Goal: Navigation & Orientation: Find specific page/section

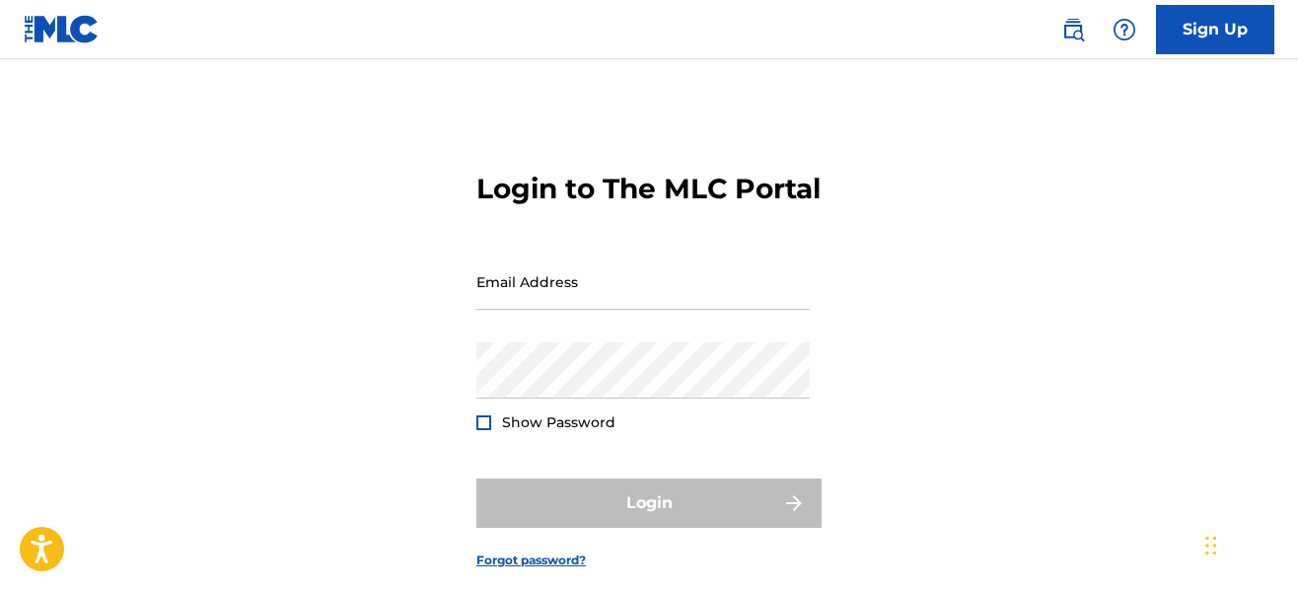
type input "[EMAIL_ADDRESS][DOMAIN_NAME]"
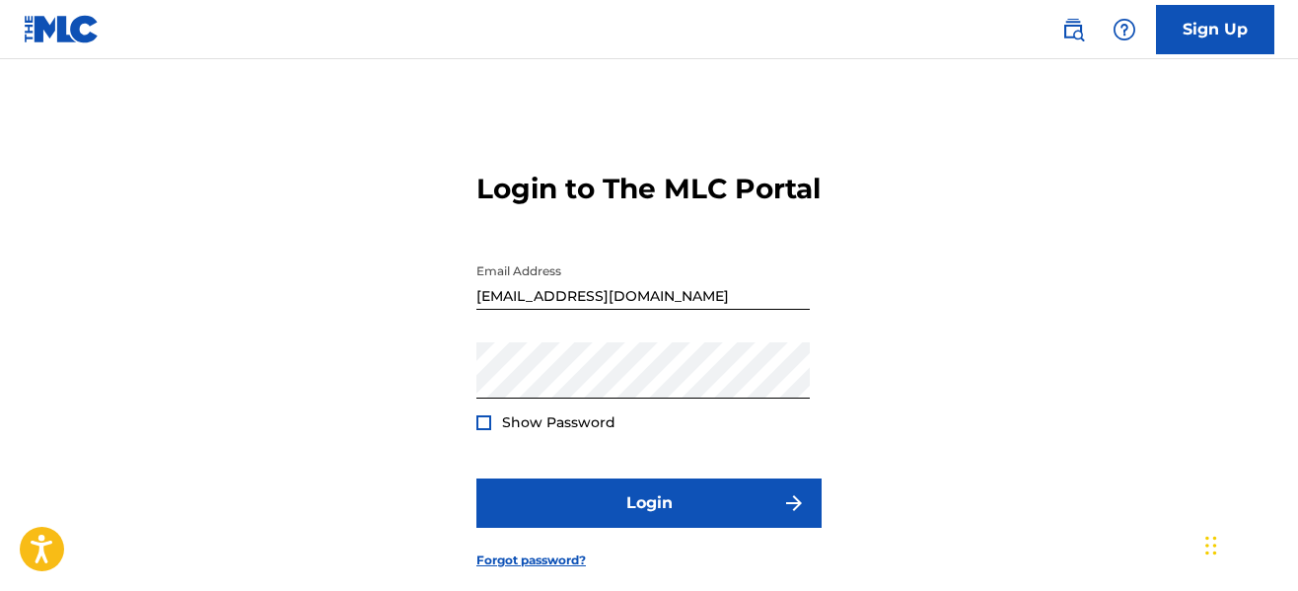
click at [534, 518] on div "Login" at bounding box center [649, 503] width 345 height 49
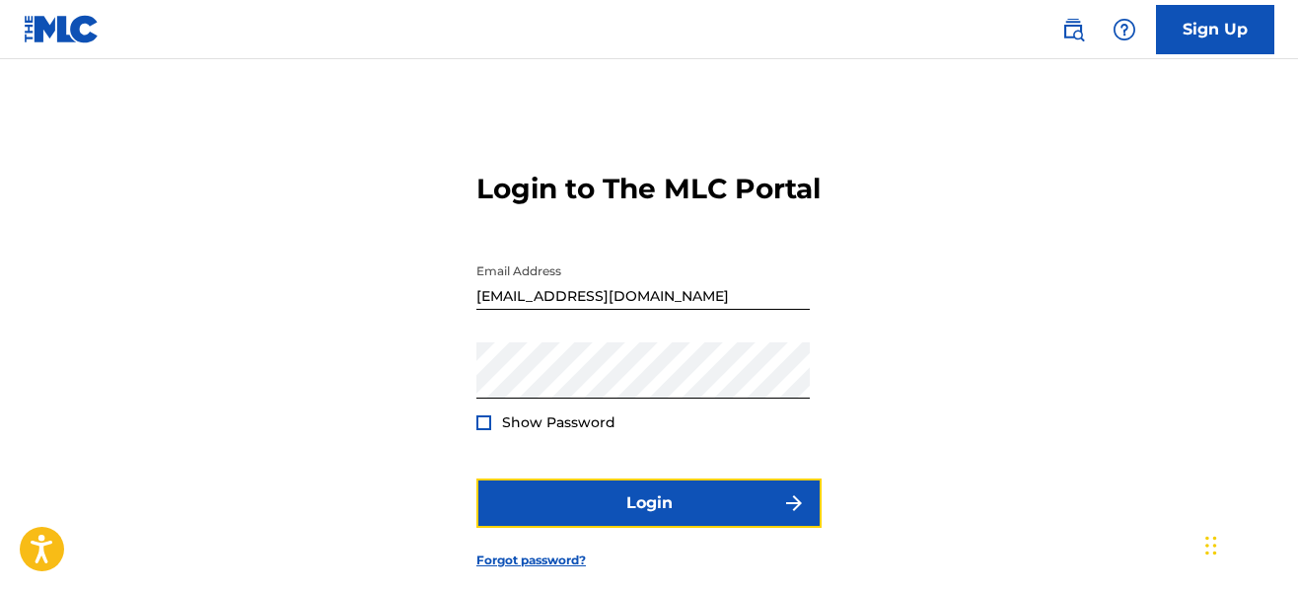
click at [534, 518] on button "Login" at bounding box center [649, 503] width 345 height 49
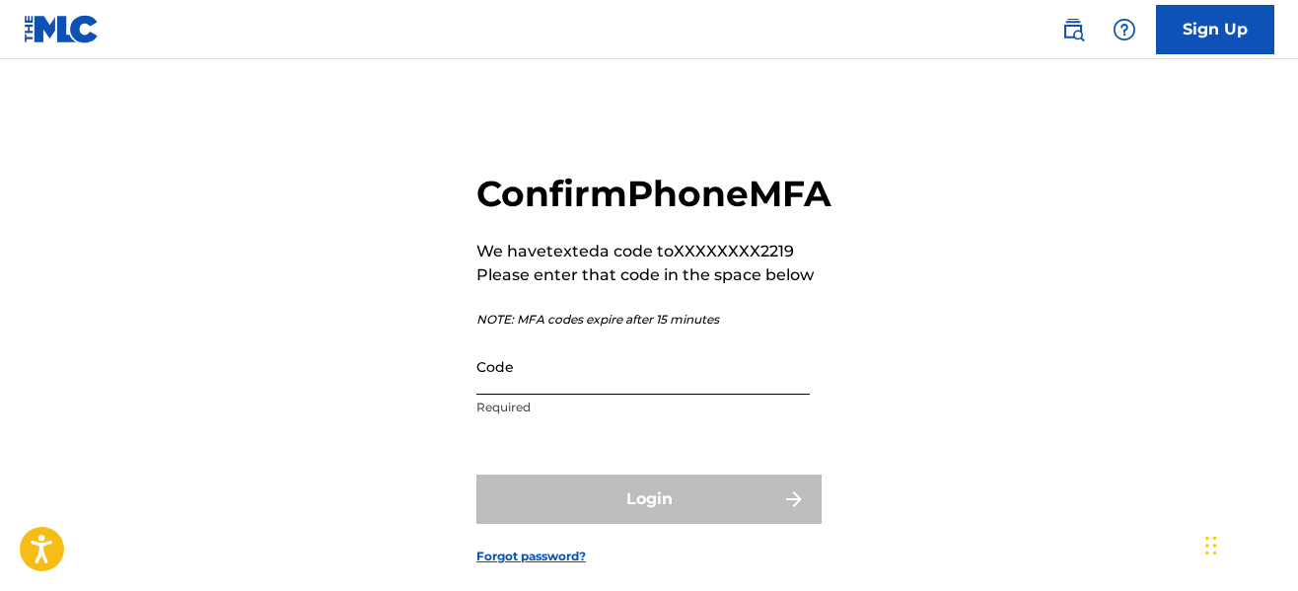
click at [556, 395] on input "Code" at bounding box center [644, 366] width 334 height 56
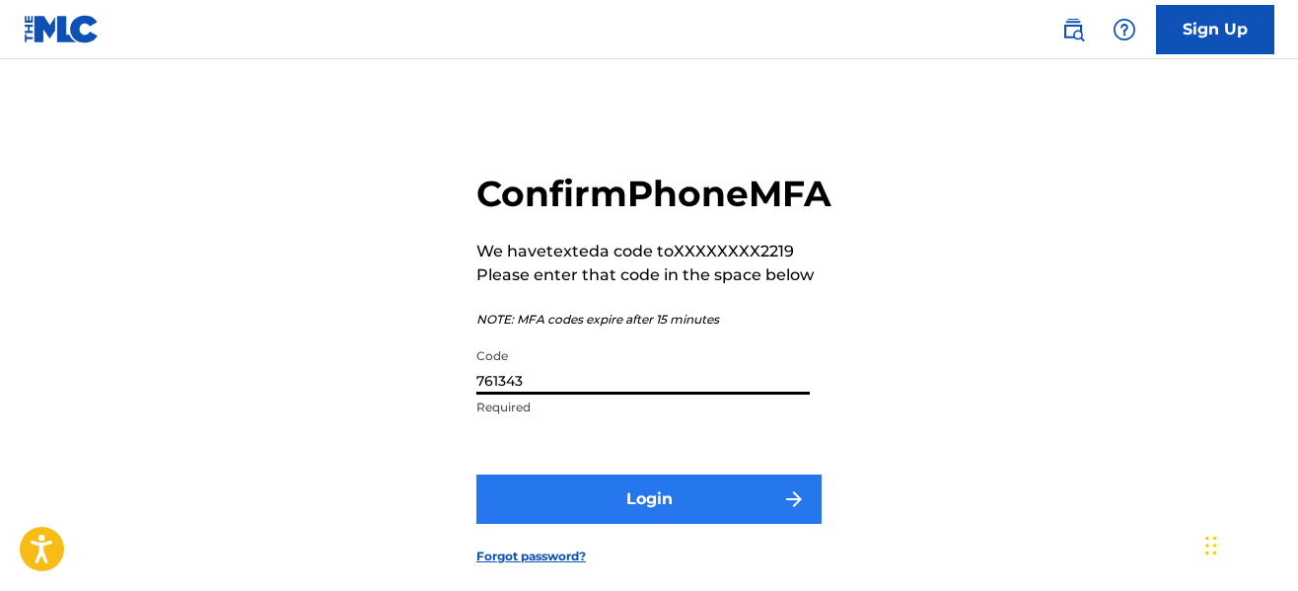
type input "761343"
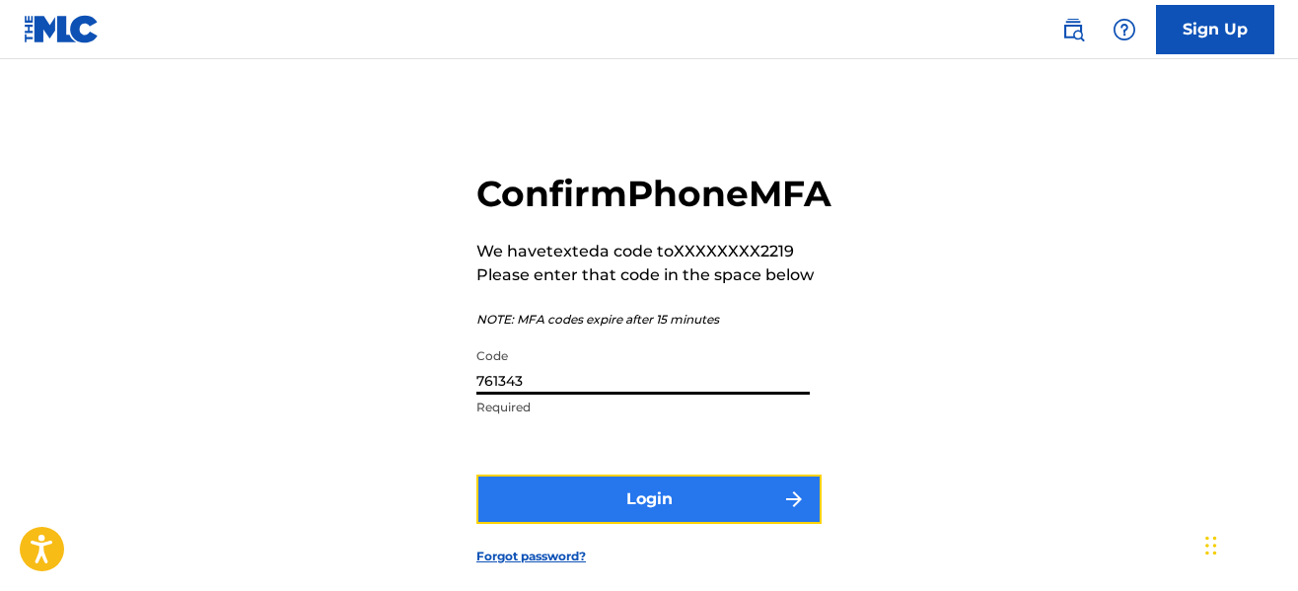
click at [594, 524] on button "Login" at bounding box center [649, 499] width 345 height 49
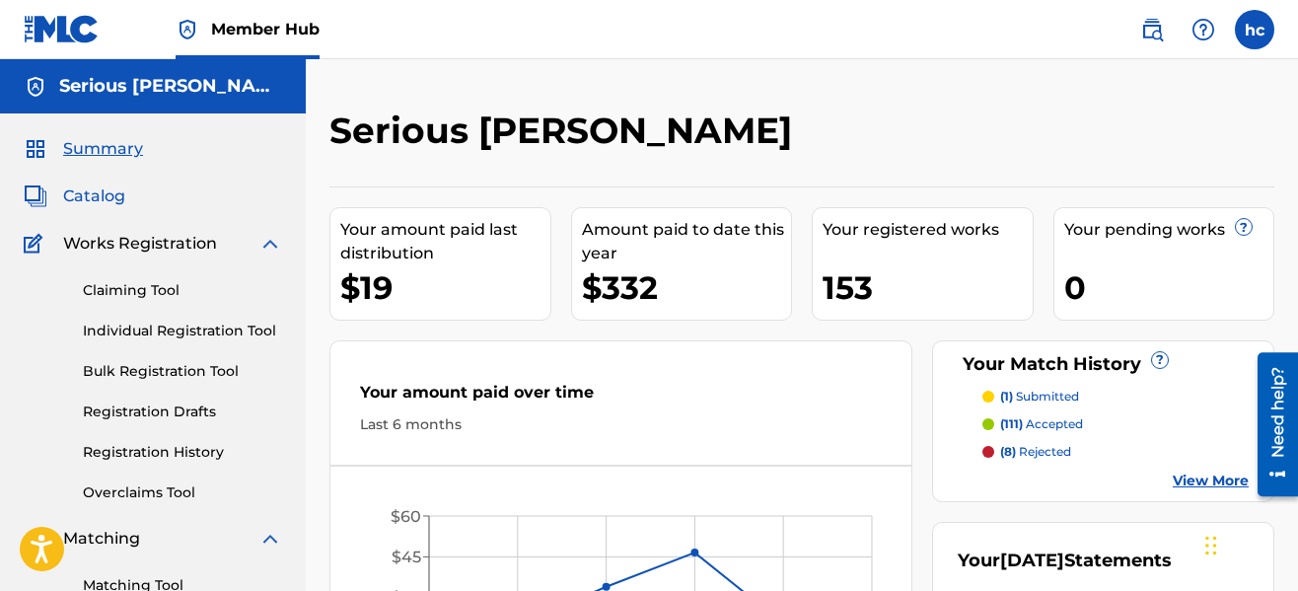
click at [96, 200] on span "Catalog" at bounding box center [94, 197] width 62 height 24
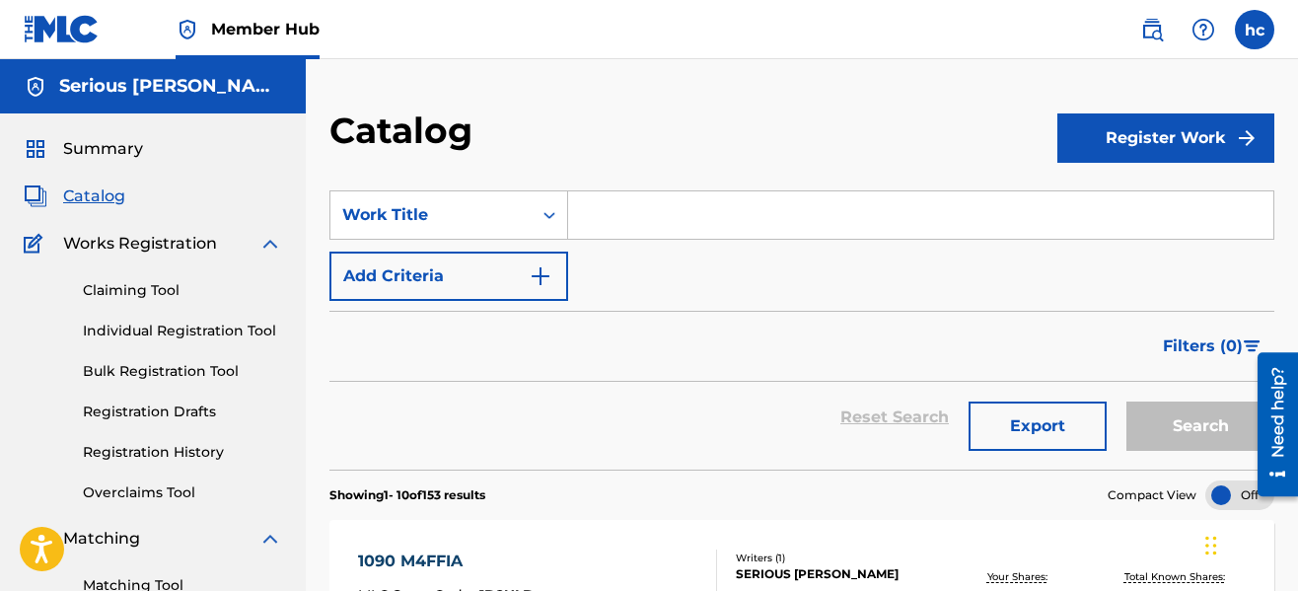
click at [902, 121] on div "Catalog" at bounding box center [694, 138] width 728 height 58
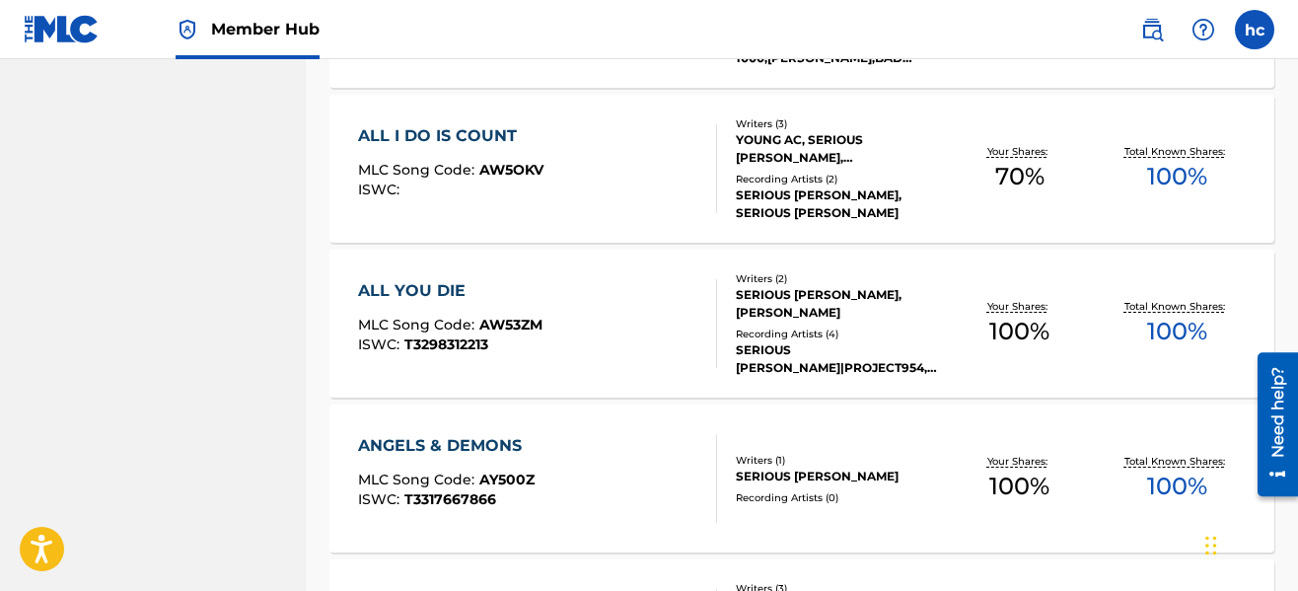
scroll to position [1668, 0]
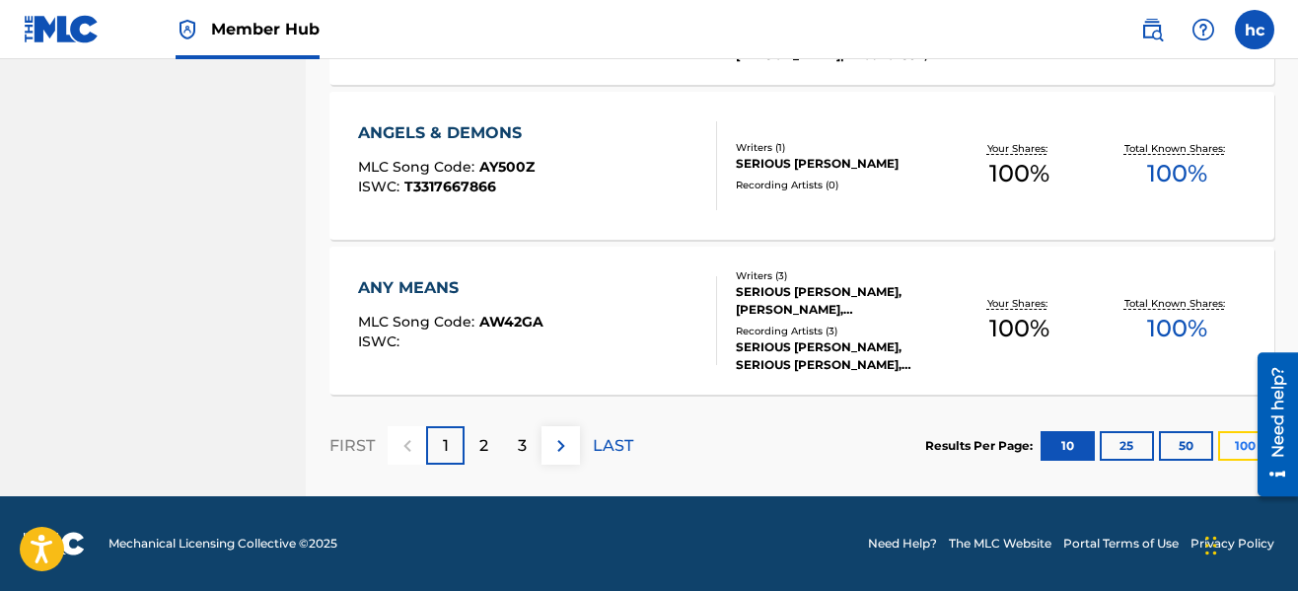
click at [1223, 453] on button "100" at bounding box center [1246, 446] width 54 height 30
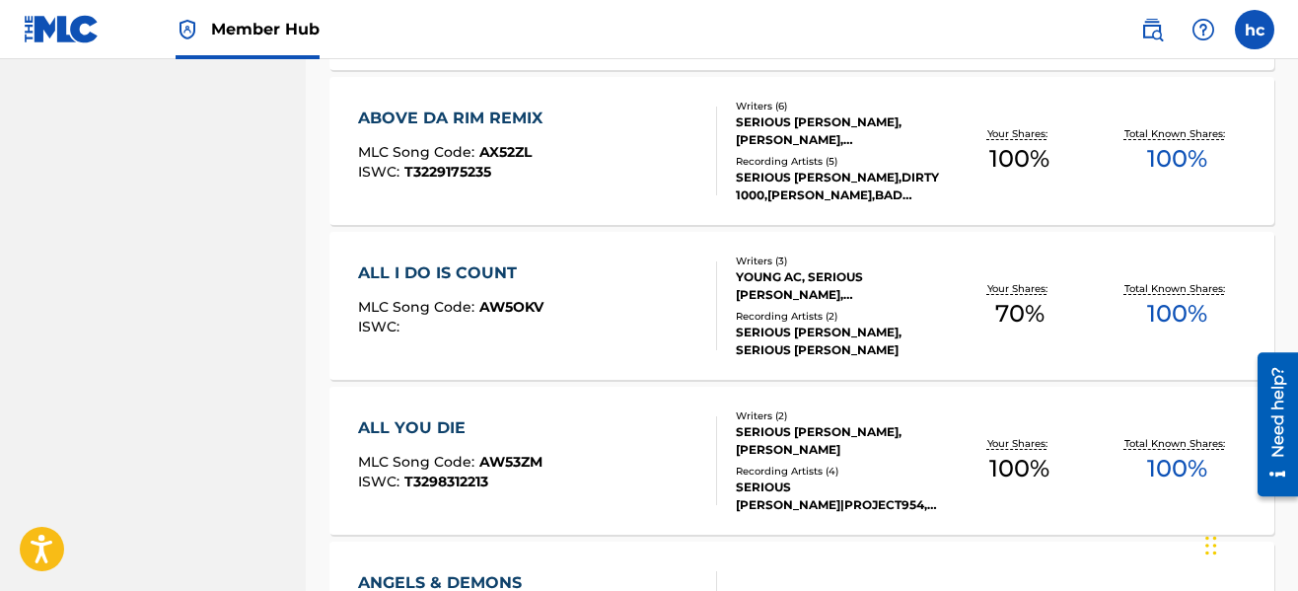
scroll to position [0, 0]
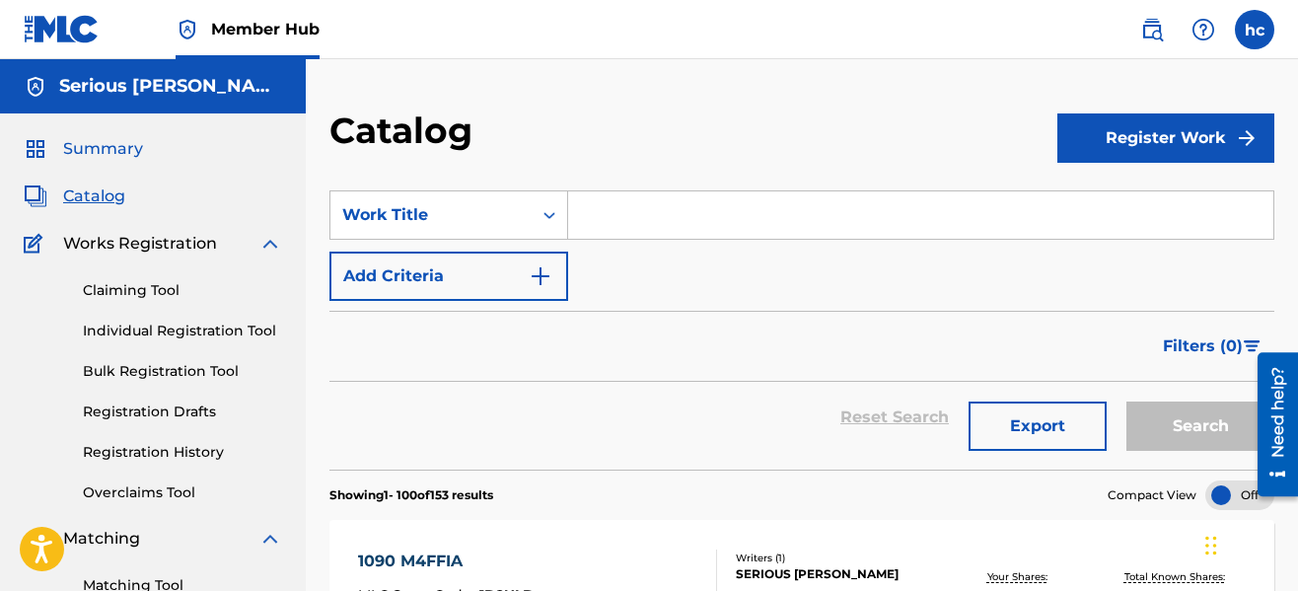
click at [84, 148] on span "Summary" at bounding box center [103, 149] width 80 height 24
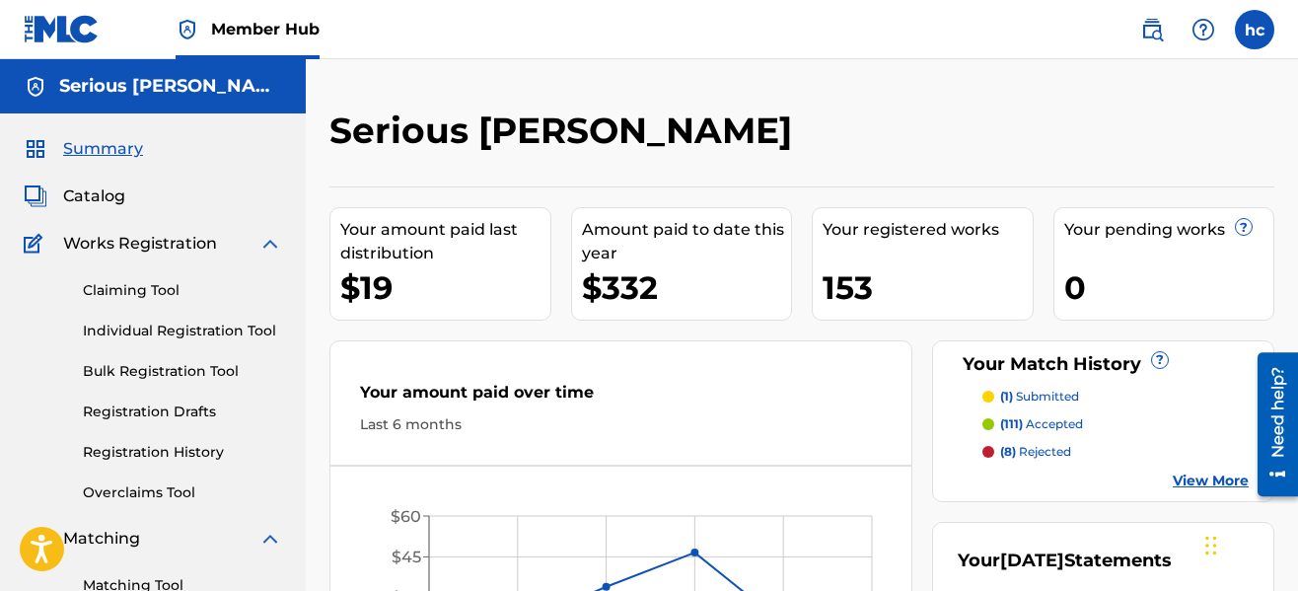
click at [719, 126] on div "Serious [PERSON_NAME]" at bounding box center [694, 138] width 728 height 58
